Goal: Task Accomplishment & Management: Manage account settings

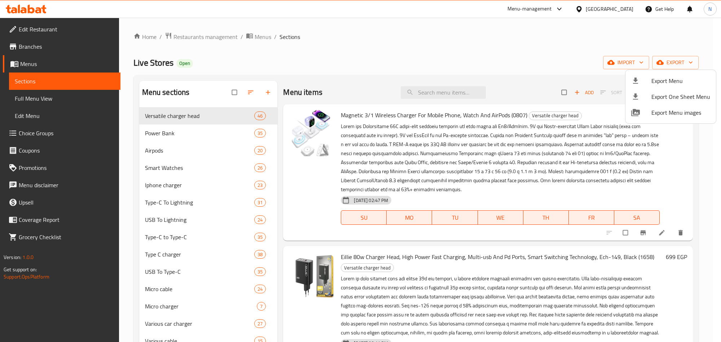
click at [230, 38] on div at bounding box center [360, 171] width 721 height 342
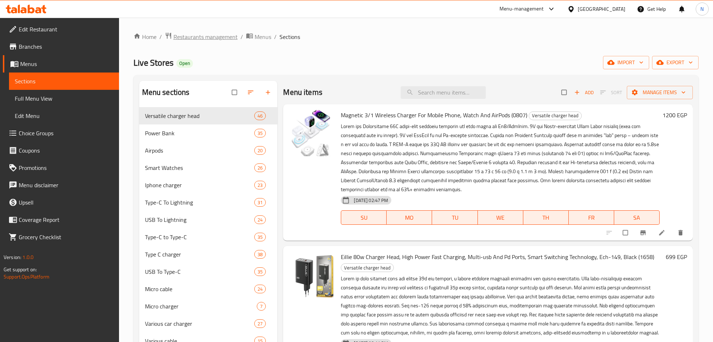
click at [228, 36] on span "Restaurants management" at bounding box center [205, 36] width 64 height 9
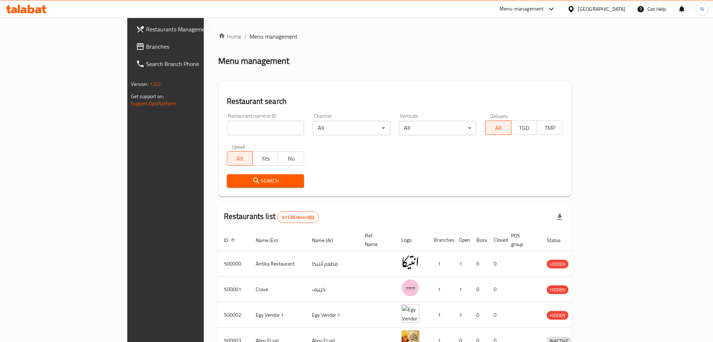
click at [235, 115] on div "Restaurant name or ID Restaurant name or ID" at bounding box center [266, 124] width 78 height 22
click at [227, 128] on input "search" at bounding box center [266, 128] width 78 height 14
paste input "777302"
type input "777302"
click at [233, 177] on span "Search" at bounding box center [266, 180] width 66 height 9
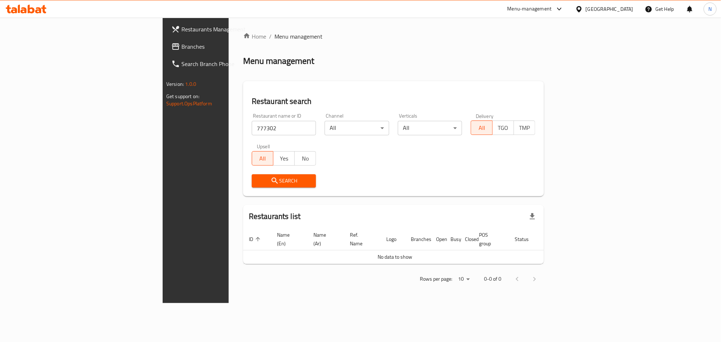
click at [252, 130] on input "777302" at bounding box center [284, 128] width 65 height 14
click at [257, 180] on span "Search" at bounding box center [283, 180] width 53 height 9
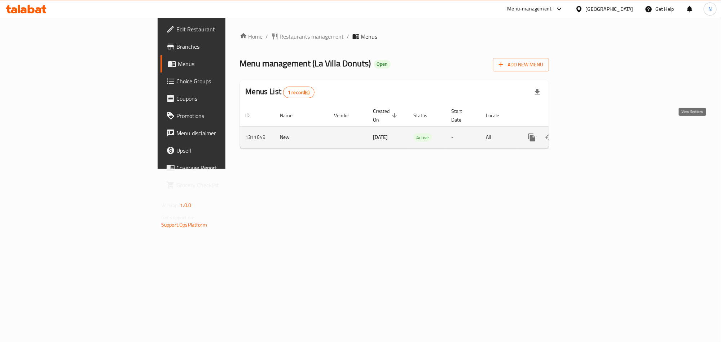
click at [588, 133] on icon "enhanced table" at bounding box center [583, 137] width 9 height 9
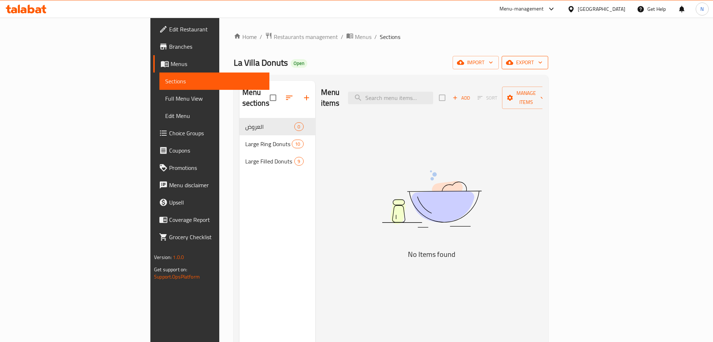
click at [542, 61] on span "export" at bounding box center [524, 62] width 35 height 9
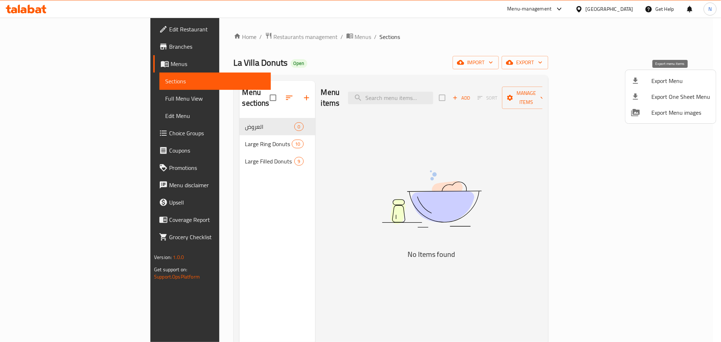
click at [655, 76] on span "Export Menu" at bounding box center [680, 80] width 59 height 9
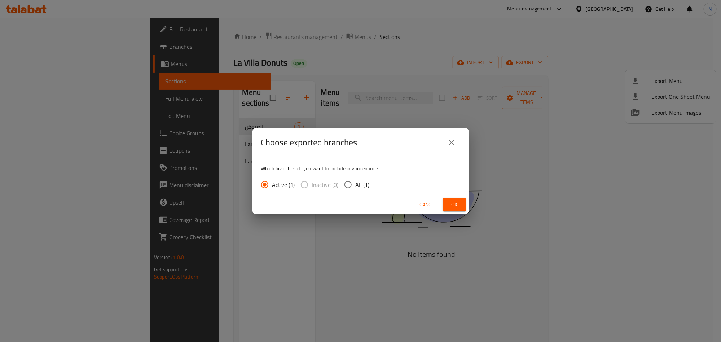
click at [367, 185] on span "All (1)" at bounding box center [362, 184] width 14 height 9
click at [355, 185] on input "All (1)" at bounding box center [347, 184] width 15 height 15
radio input "true"
click at [446, 198] on button "Ok" at bounding box center [454, 204] width 23 height 13
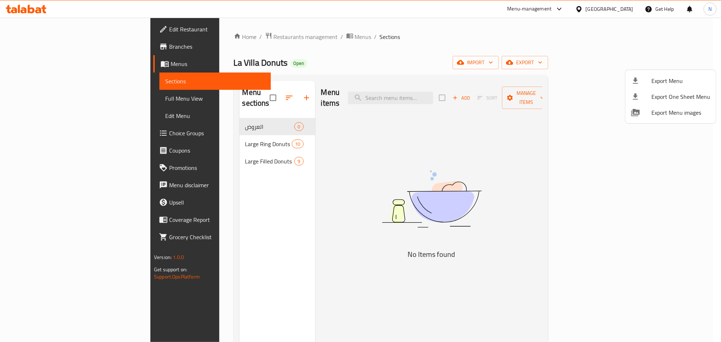
click at [182, 143] on div at bounding box center [360, 171] width 721 height 342
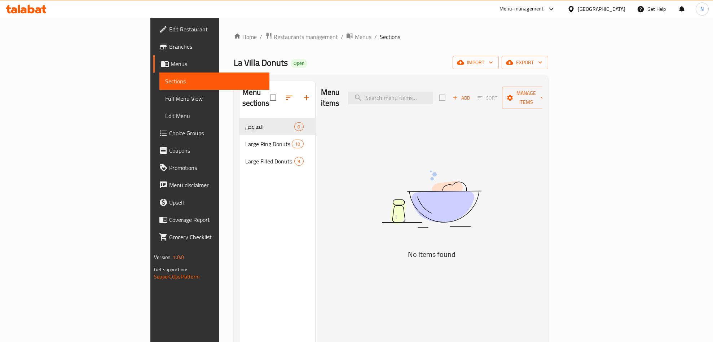
click at [245, 157] on span "Large Filled Donuts" at bounding box center [269, 161] width 49 height 9
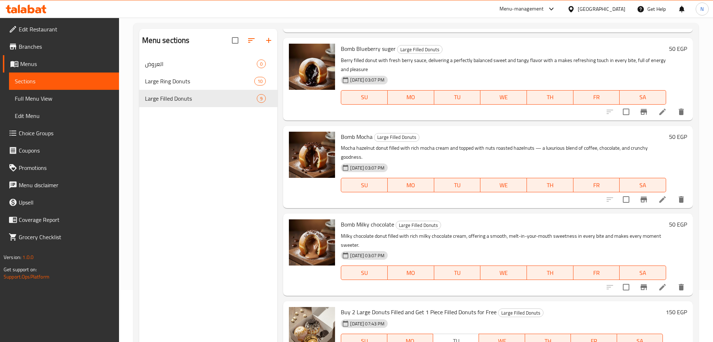
scroll to position [101, 0]
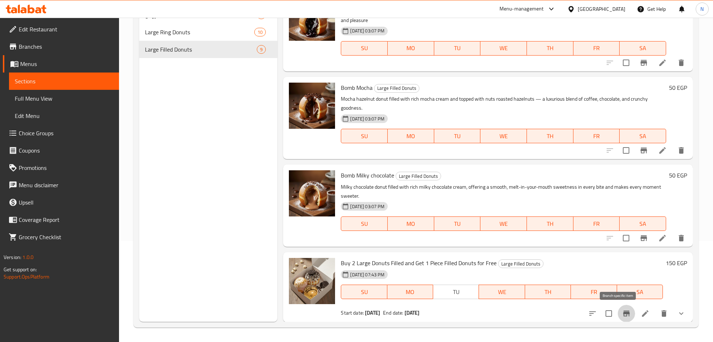
click at [624, 312] on button "Branch-specific-item" at bounding box center [626, 313] width 17 height 17
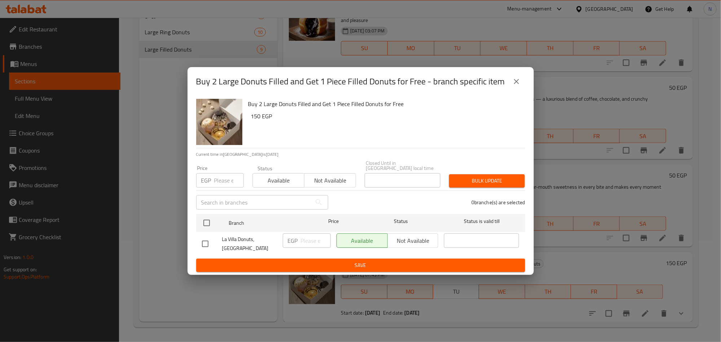
click at [514, 96] on div "Buy 2 Large Donuts Filled and Get 1 Piece Filled Donuts for Free - branch speci…" at bounding box center [360, 81] width 346 height 29
drag, startPoint x: 514, startPoint y: 89, endPoint x: 611, endPoint y: 197, distance: 145.2
click at [514, 86] on icon "close" at bounding box center [516, 81] width 9 height 9
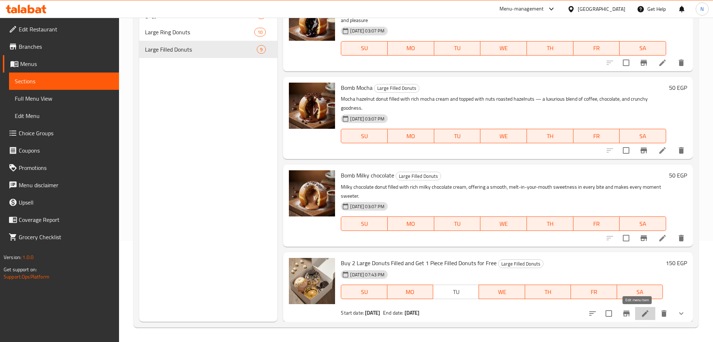
click at [641, 313] on icon at bounding box center [645, 313] width 9 height 9
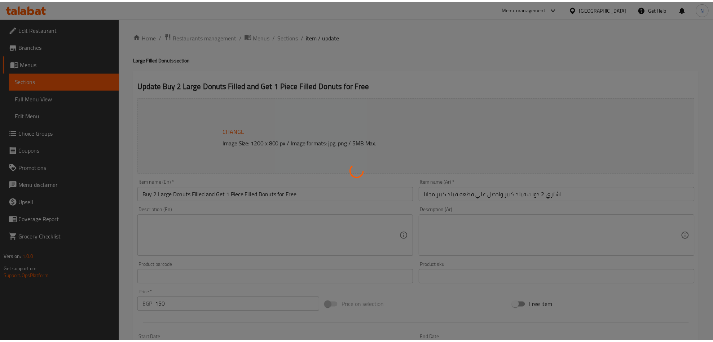
scroll to position [54, 0]
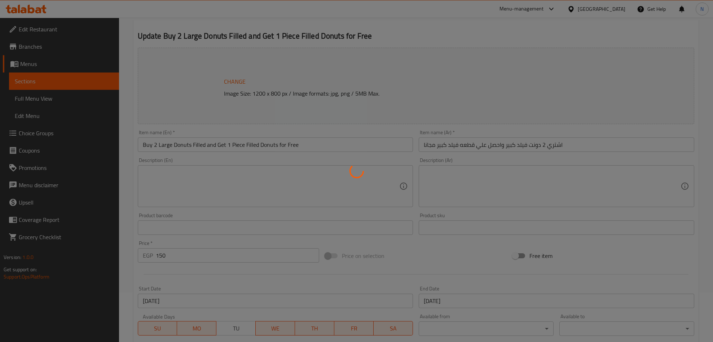
type input "أختيارك من الدونات الأولي:"
type input "1"
type input "اختيارك من الدونات الثانية:"
type input "1"
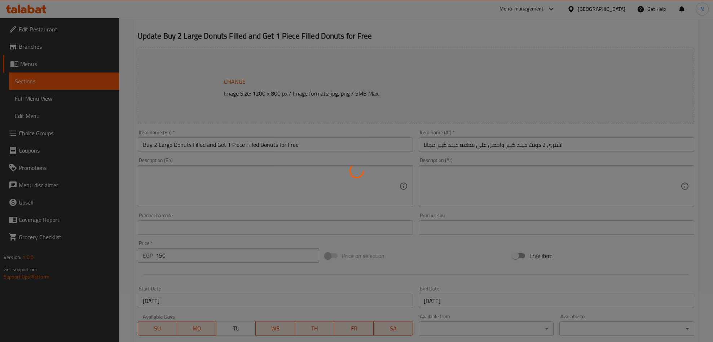
type input "1"
type input "أختيارك من الدونات المجانية:"
type input "1"
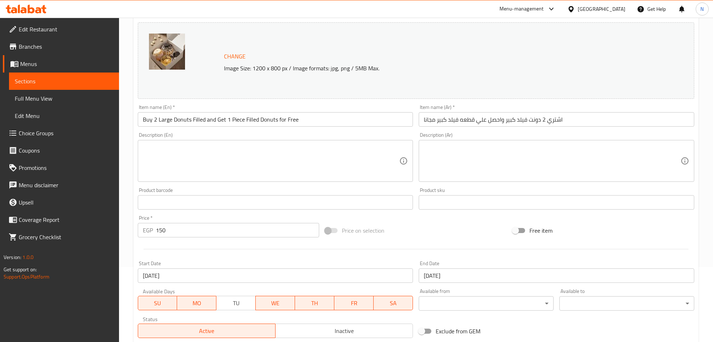
scroll to position [0, 0]
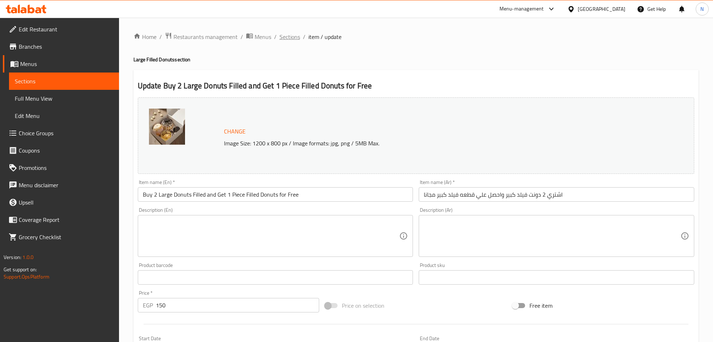
click at [290, 32] on span "Sections" at bounding box center [289, 36] width 21 height 9
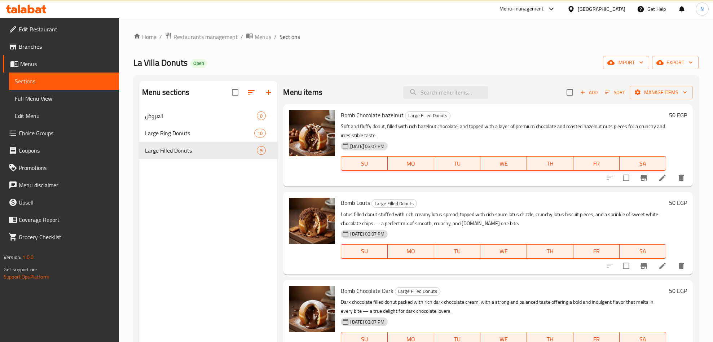
click at [91, 48] on span "Branches" at bounding box center [66, 46] width 94 height 9
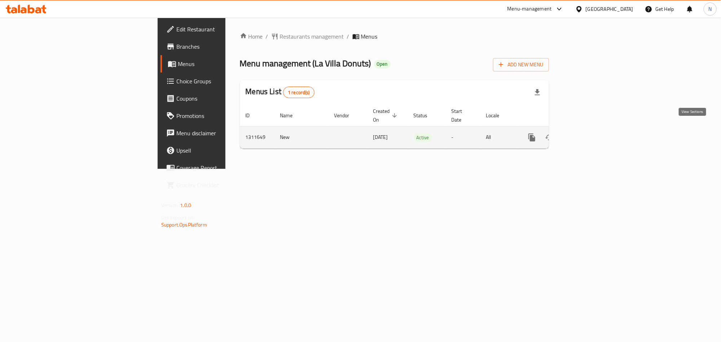
click at [592, 129] on link "enhanced table" at bounding box center [583, 137] width 17 height 17
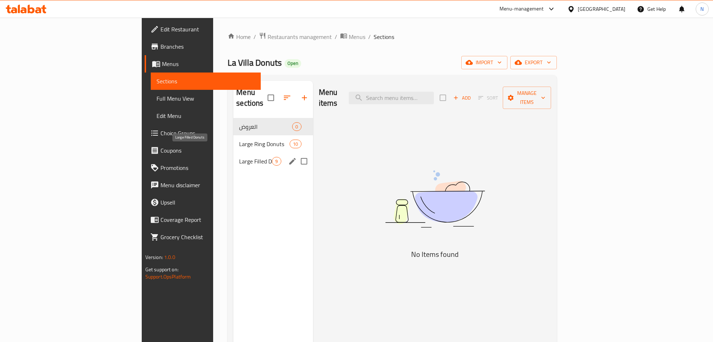
click at [239, 157] on span "Large Filled Donuts" at bounding box center [255, 161] width 33 height 9
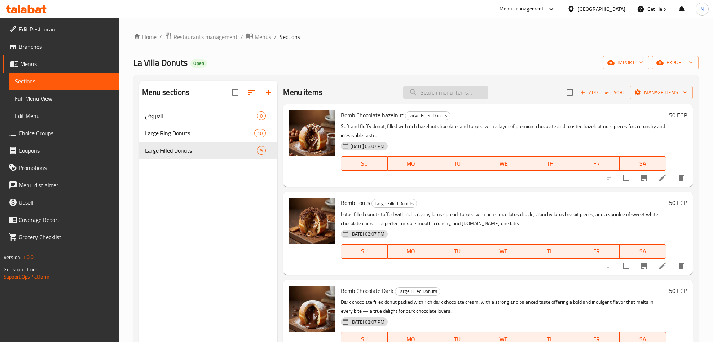
click at [454, 89] on input "search" at bounding box center [445, 92] width 85 height 13
paste input "3 pc bomb offer"
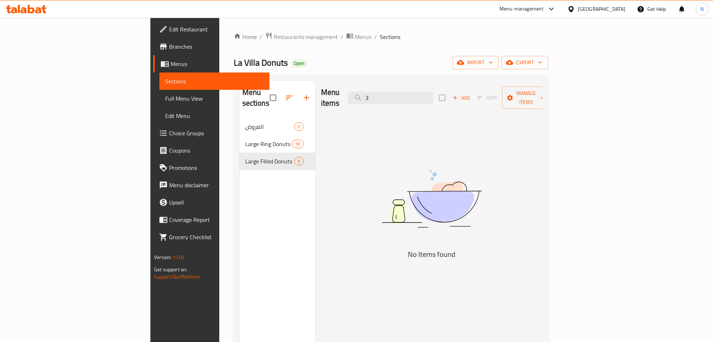
drag, startPoint x: 456, startPoint y: 96, endPoint x: 435, endPoint y: 112, distance: 26.9
click at [418, 92] on input "3" at bounding box center [390, 98] width 85 height 13
paste input "عرض ٣ قطع بومب"
click at [433, 95] on input "عرض ٣ قطع بومب" at bounding box center [390, 98] width 85 height 13
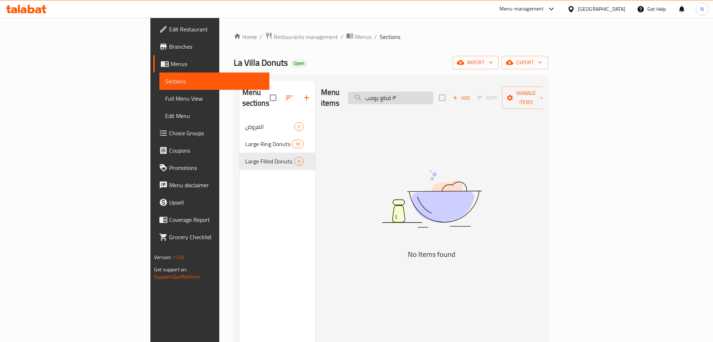
click at [424, 94] on input "٣ قطع بومب" at bounding box center [390, 98] width 85 height 13
drag, startPoint x: 444, startPoint y: 90, endPoint x: 394, endPoint y: 94, distance: 49.9
click at [395, 94] on div "Menu items ٣ Add Sort Manage items" at bounding box center [431, 98] width 221 height 34
paste input "Buy 2 pc bomb donuts and get 1 pc free"
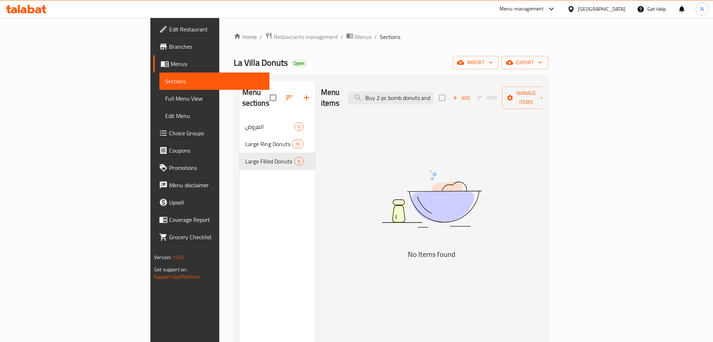
scroll to position [0, 31]
type input "Buy 2 pc bomb donuts and get 1 pc free"
click at [245, 157] on span "Large Filled Donuts" at bounding box center [269, 161] width 49 height 9
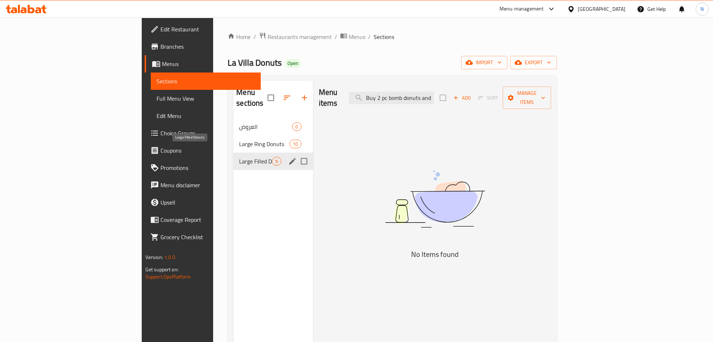
click at [239, 157] on span "Large Filled Donuts" at bounding box center [255, 161] width 33 height 9
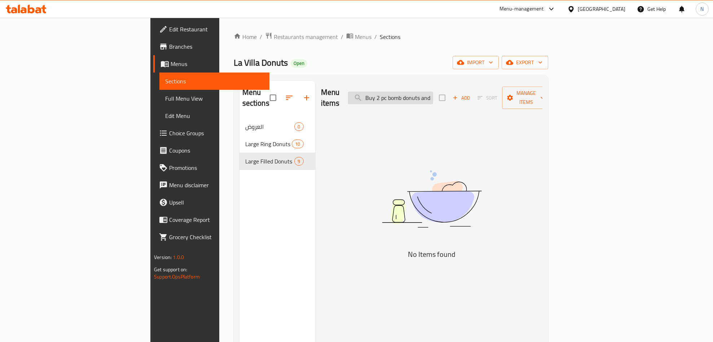
click at [433, 92] on input "Buy 2 pc bomb donuts and get 1 pc free" at bounding box center [390, 98] width 85 height 13
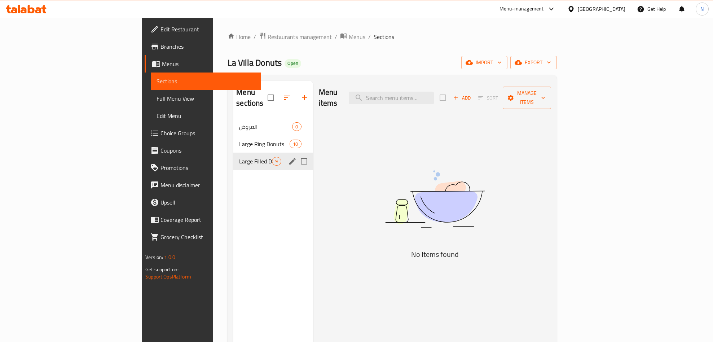
click at [239, 157] on span "Large Filled Donuts" at bounding box center [255, 161] width 33 height 9
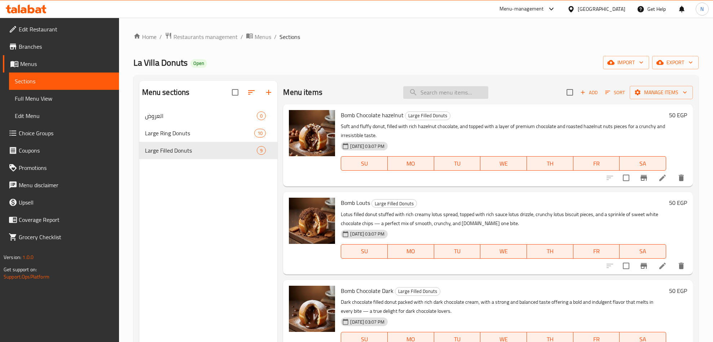
click at [438, 90] on input "search" at bounding box center [445, 92] width 85 height 13
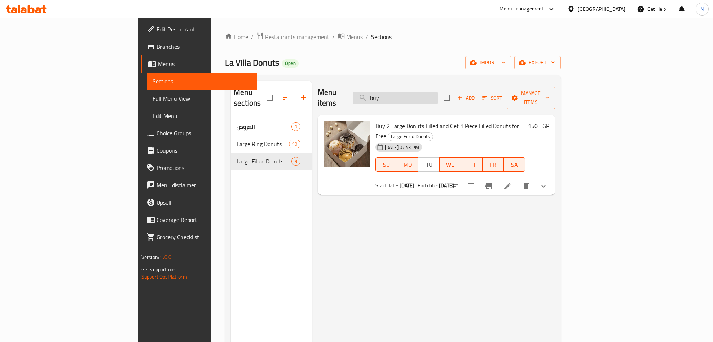
click at [438, 92] on input "buy" at bounding box center [395, 98] width 85 height 13
paste input "Buy 2 large donuts filled and get 1 piece filled donuts free"
click at [548, 182] on icon "show more" at bounding box center [543, 186] width 9 height 9
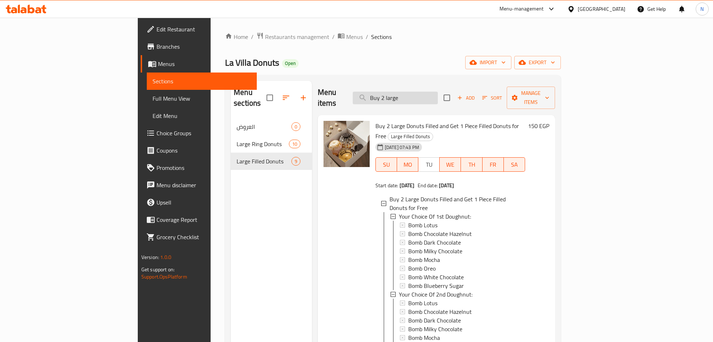
click at [453, 100] on div "Menu items Buy 2 large Add Sort Manage items" at bounding box center [436, 98] width 237 height 34
click at [438, 99] on input "Buy 2 large" at bounding box center [395, 98] width 85 height 13
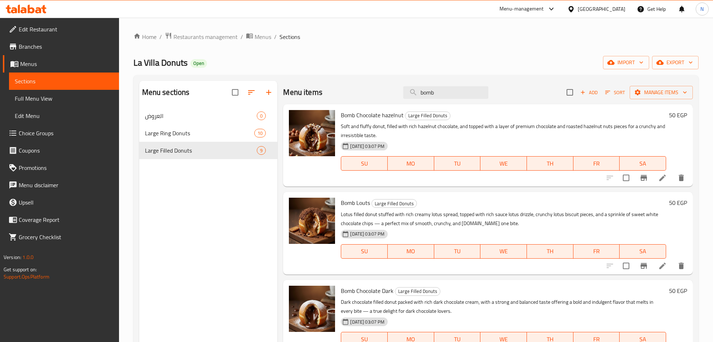
type input "bomb"
